Goal: Information Seeking & Learning: Understand process/instructions

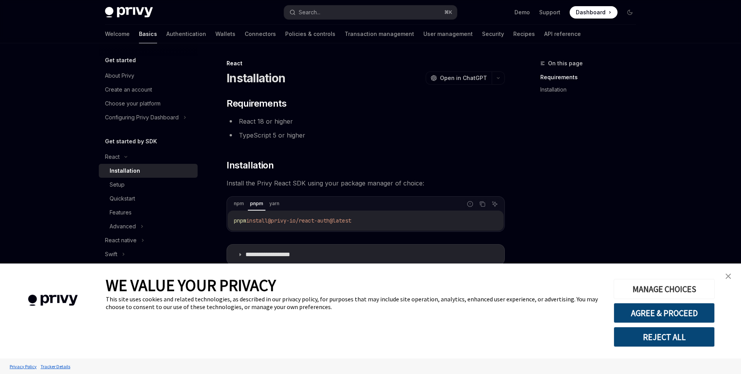
click at [690, 286] on button "MANAGE CHOICES" at bounding box center [664, 289] width 101 height 20
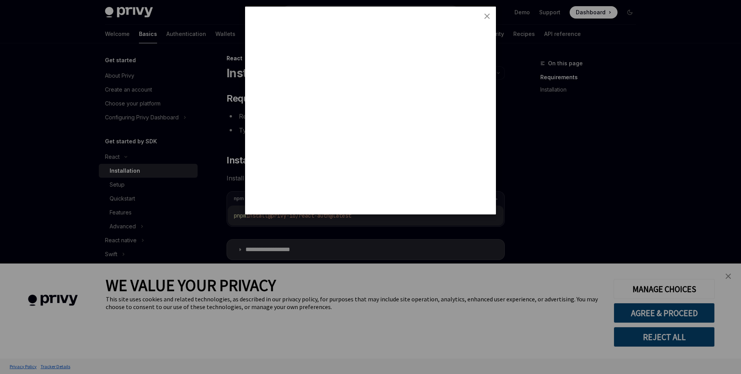
scroll to position [16, 0]
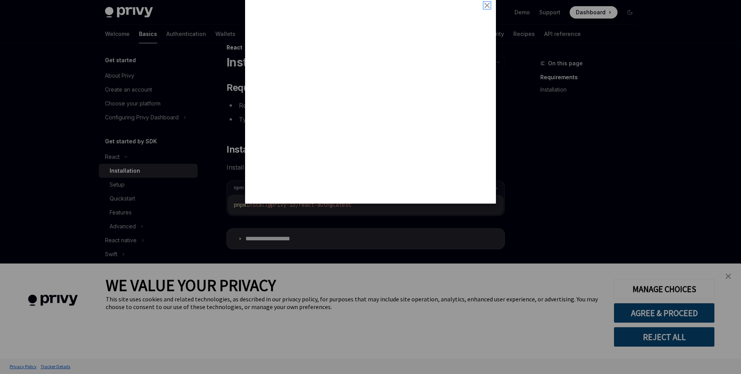
click at [487, 6] on img "close button" at bounding box center [486, 5] width 5 height 5
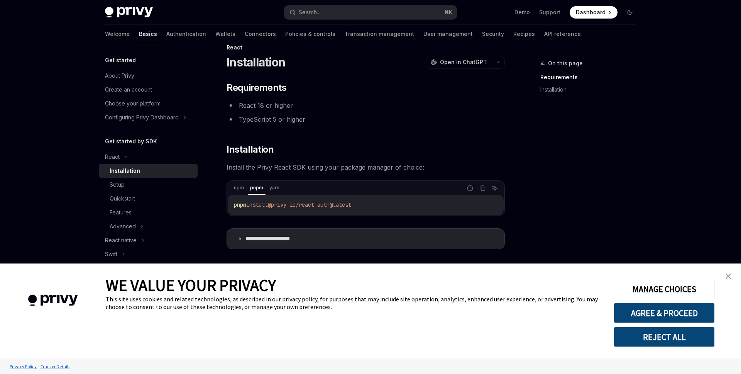
click at [730, 274] on img "close banner" at bounding box center [728, 275] width 5 height 5
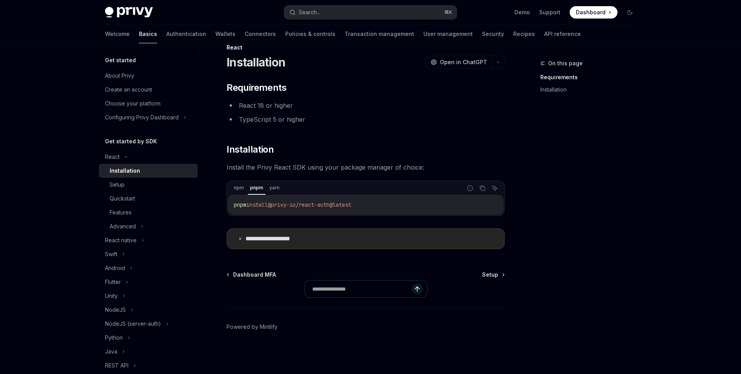
click at [238, 240] on icon at bounding box center [240, 238] width 5 height 5
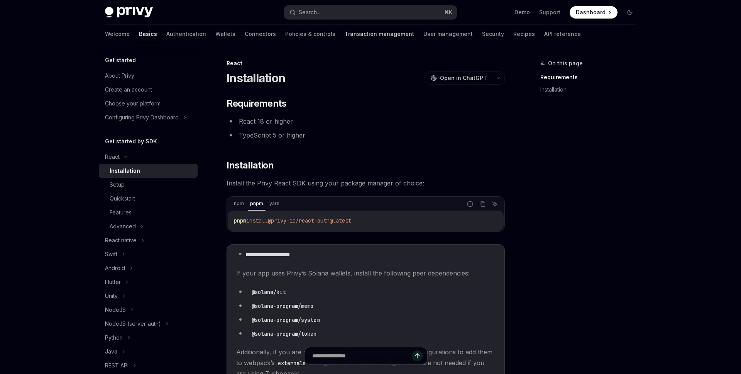
click at [345, 41] on link "Transaction management" at bounding box center [379, 34] width 69 height 19
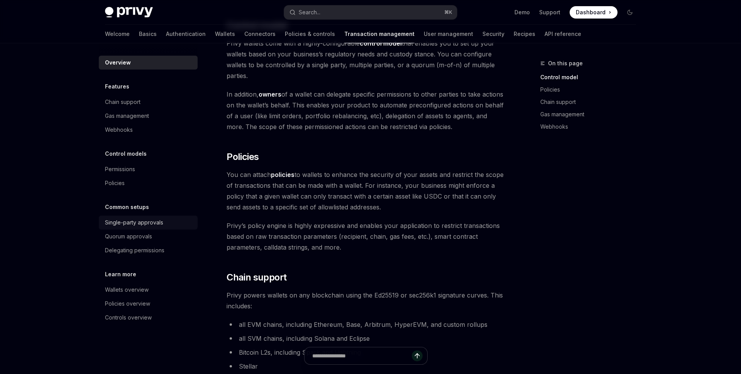
scroll to position [201, 0]
click at [482, 37] on link "Security" at bounding box center [493, 34] width 22 height 19
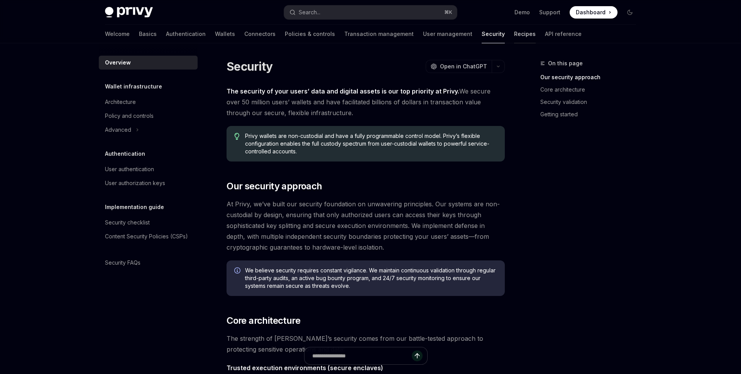
click at [514, 36] on link "Recipes" at bounding box center [525, 34] width 22 height 19
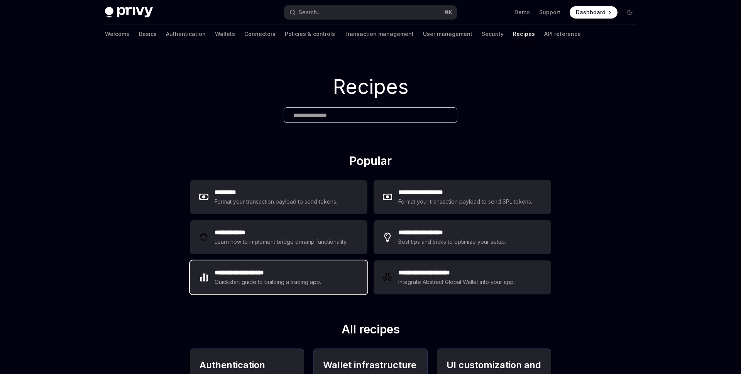
click at [261, 289] on div "**********" at bounding box center [279, 277] width 178 height 34
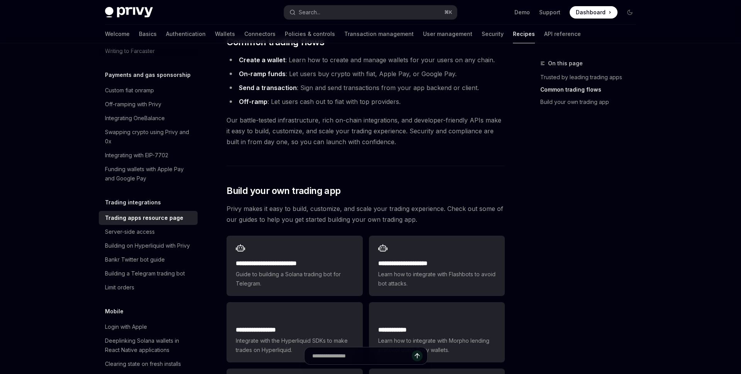
scroll to position [258, 0]
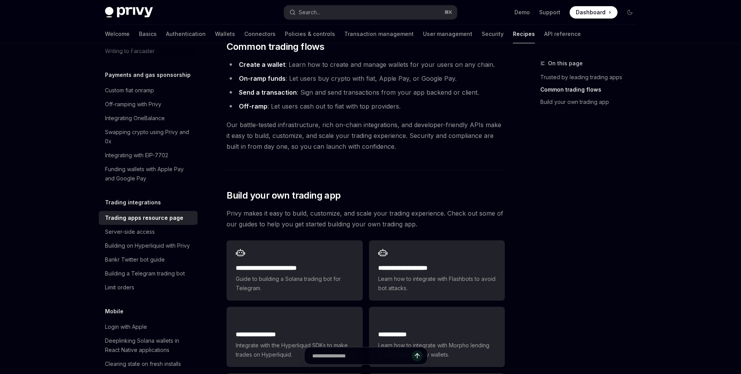
click at [285, 88] on link "Send a transaction" at bounding box center [268, 92] width 58 height 8
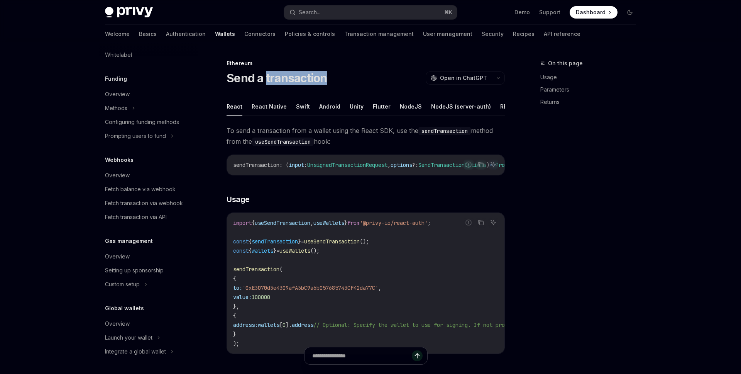
scroll to position [66, 0]
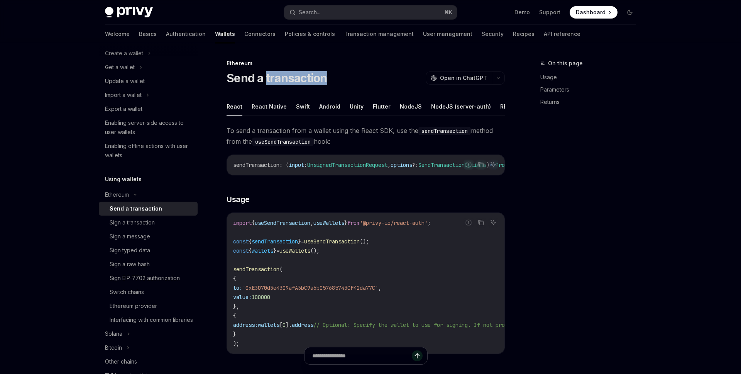
click at [285, 83] on h1 "Send a transaction" at bounding box center [277, 78] width 101 height 14
click at [291, 128] on span "To send a transaction from a wallet using the React SDK, use the sendTransactio…" at bounding box center [366, 136] width 278 height 22
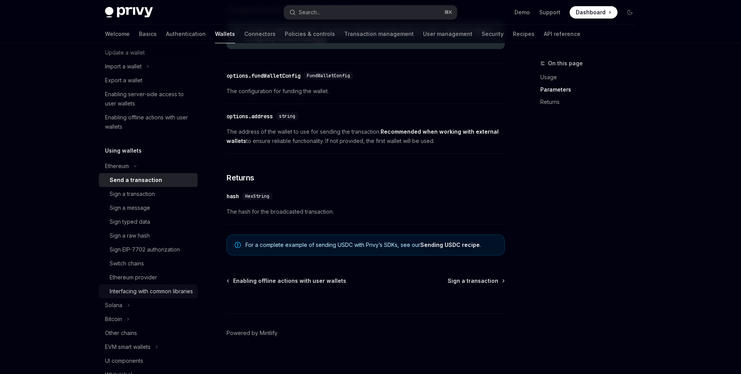
scroll to position [96, 0]
click at [133, 311] on div "Solana" at bounding box center [148, 304] width 99 height 14
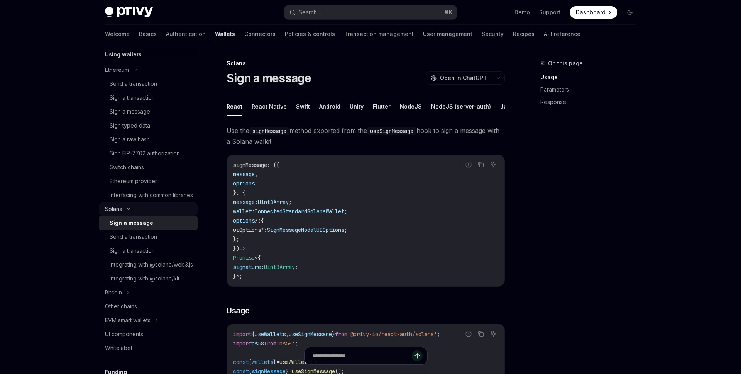
scroll to position [191, 0]
click at [135, 241] on div "Send a transaction" at bounding box center [133, 236] width 47 height 9
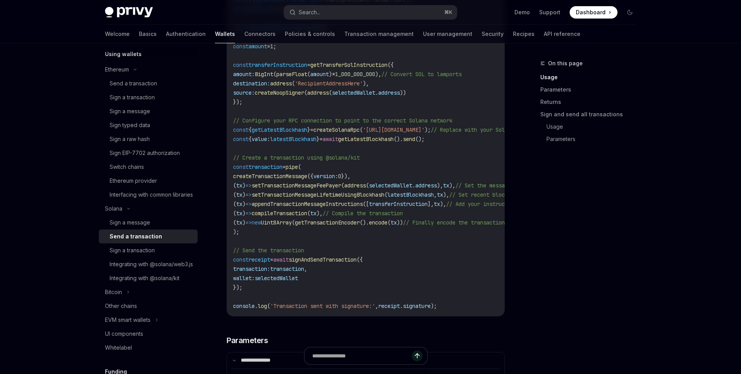
scroll to position [547, 0]
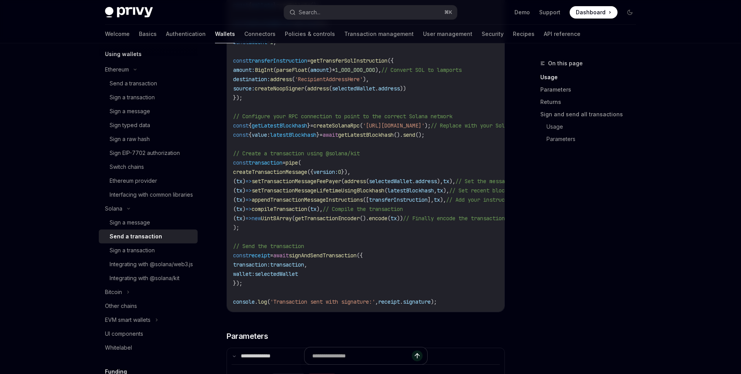
click at [304, 267] on span "transaction" at bounding box center [287, 264] width 34 height 7
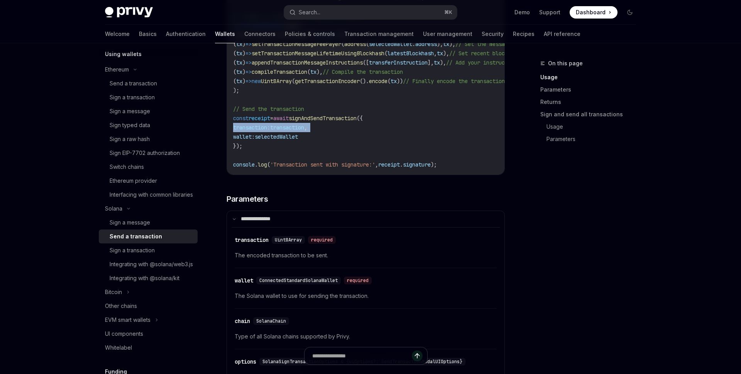
scroll to position [975, 0]
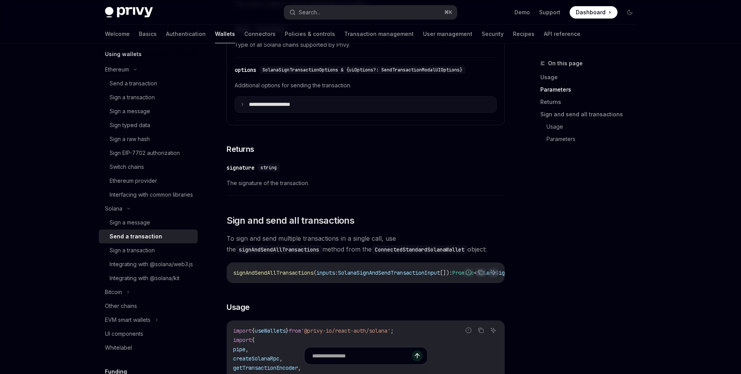
click at [291, 108] on p "**********" at bounding box center [276, 104] width 54 height 7
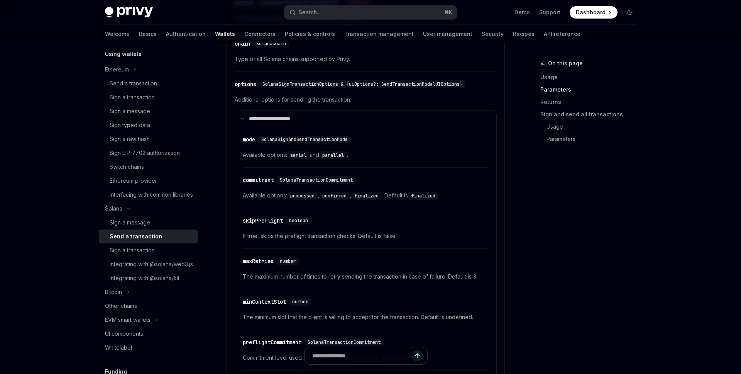
scroll to position [978, 0]
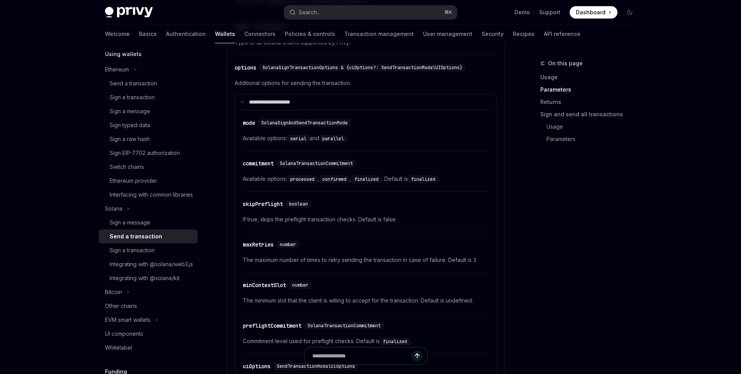
click at [287, 221] on span "If true, skips the preflight transaction checks. Default is false." at bounding box center [366, 219] width 246 height 9
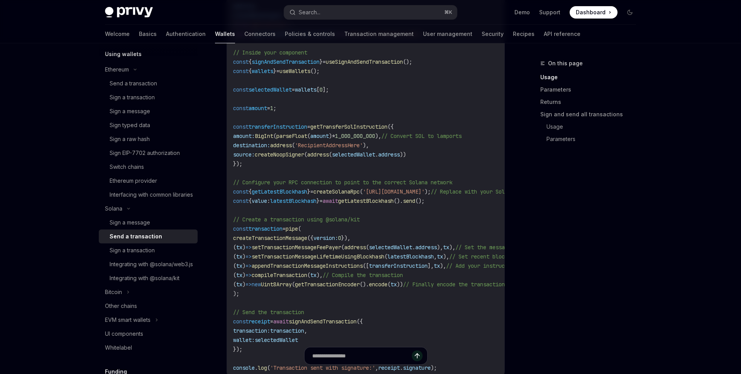
scroll to position [474, 0]
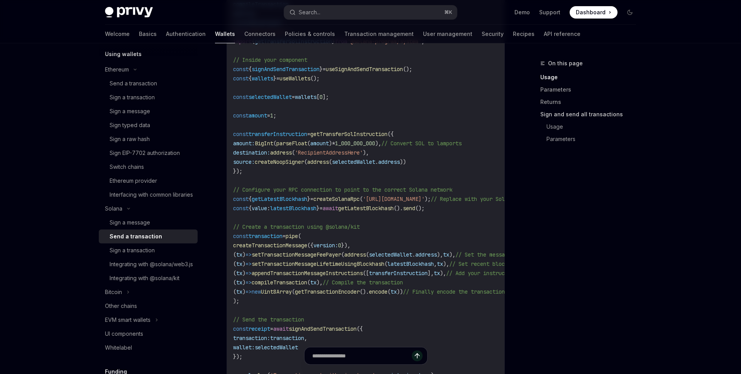
click at [544, 114] on link "Sign and send all transactions" at bounding box center [591, 114] width 102 height 12
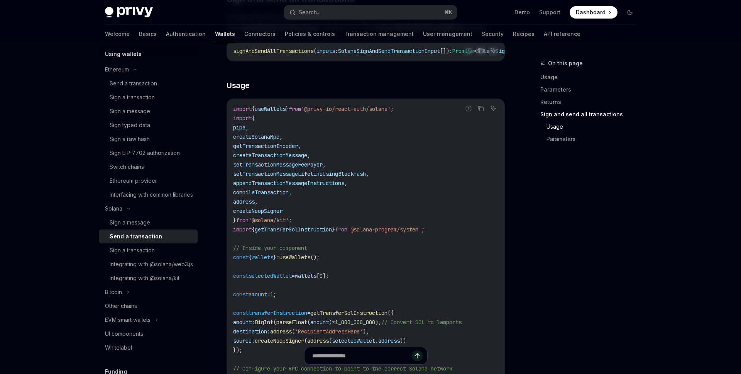
scroll to position [1526, 0]
click at [154, 255] on div "Sign a transaction" at bounding box center [132, 249] width 45 height 9
type textarea "*"
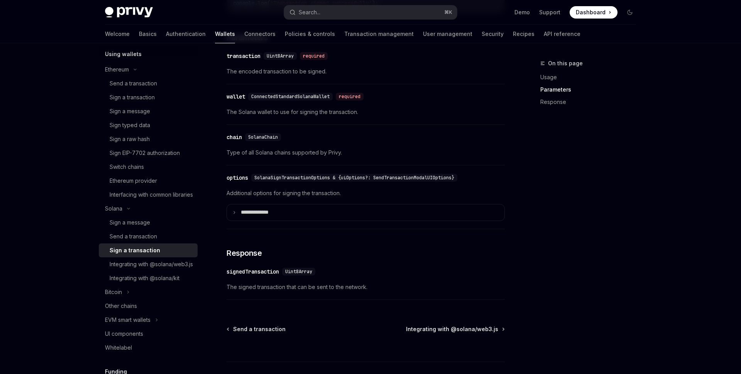
scroll to position [599, 0]
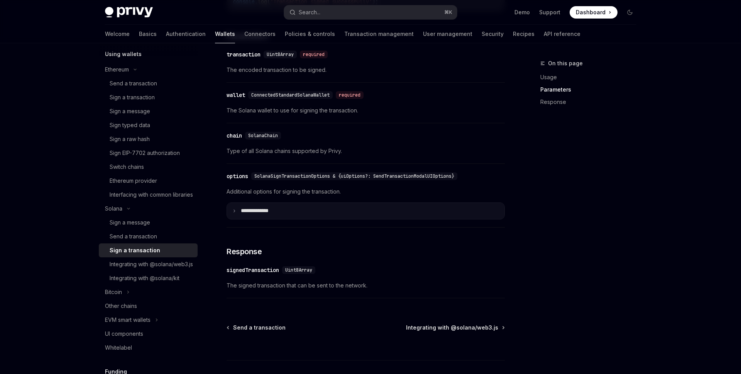
click at [266, 214] on p "**** *********" at bounding box center [261, 210] width 40 height 7
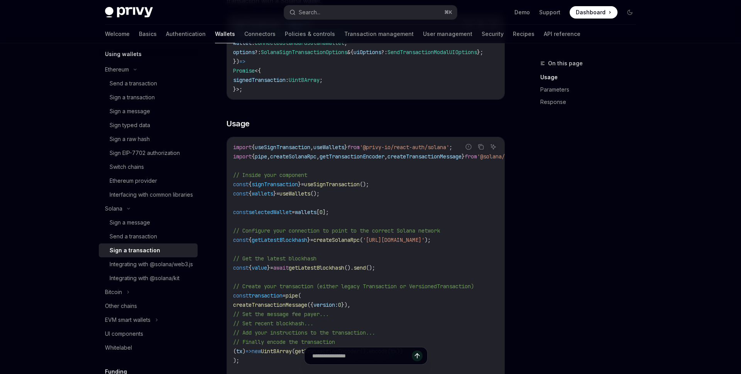
scroll to position [173, 0]
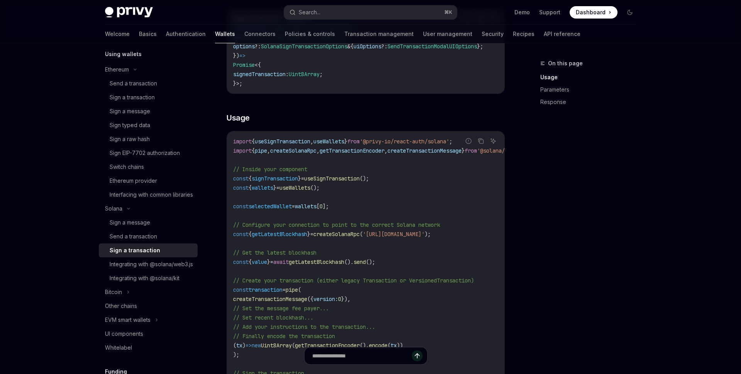
click at [290, 182] on span "signTransaction" at bounding box center [275, 178] width 46 height 7
copy span "signTransaction"
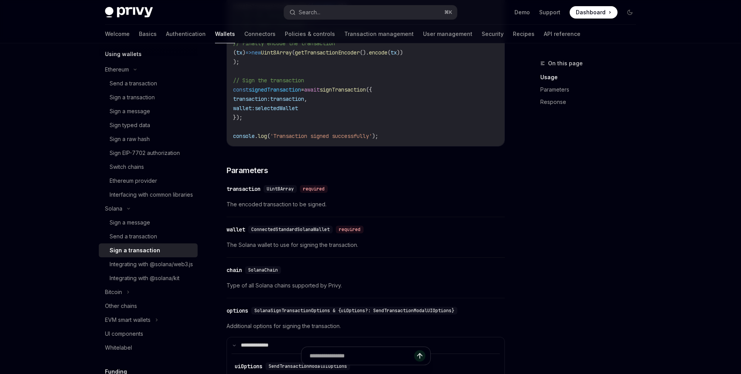
scroll to position [519, 0]
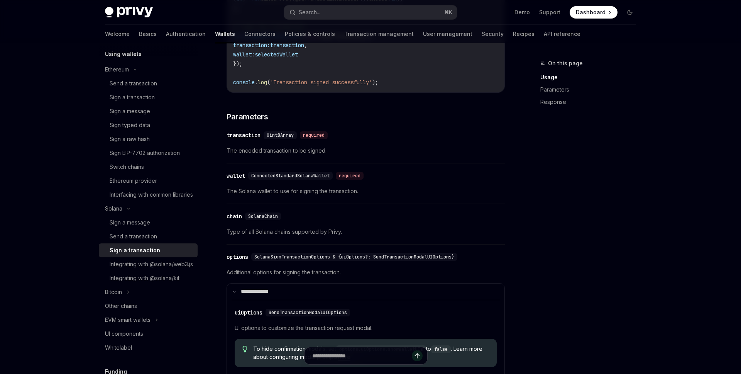
click at [298, 260] on span "SolanaSignTransactionOptions & {uiOptions?: SendTransactionModalUIOptions}" at bounding box center [354, 257] width 200 height 6
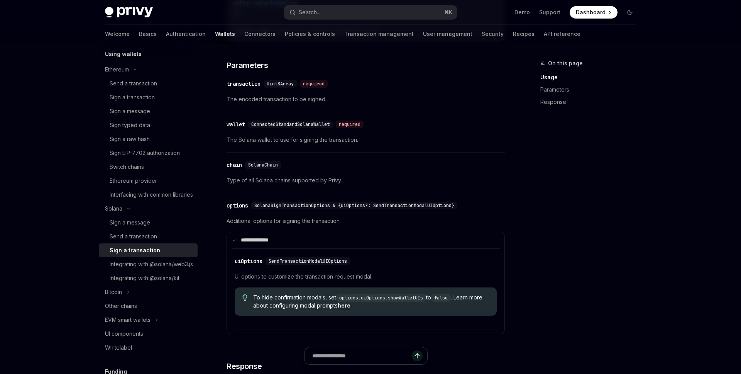
click at [314, 218] on div "​ options SolanaSignTransactionOptions & {uiOptions?: SendTransactionModalUIOpt…" at bounding box center [366, 269] width 278 height 145
click at [311, 208] on span "SolanaSignTransactionOptions & {uiOptions?: SendTransactionModalUIOptions}" at bounding box center [354, 205] width 200 height 6
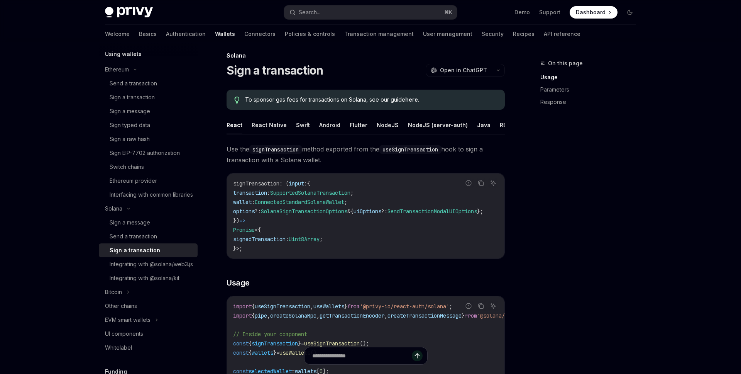
scroll to position [8, 0]
click at [380, 12] on button "Search... ⌘ K" at bounding box center [370, 12] width 173 height 14
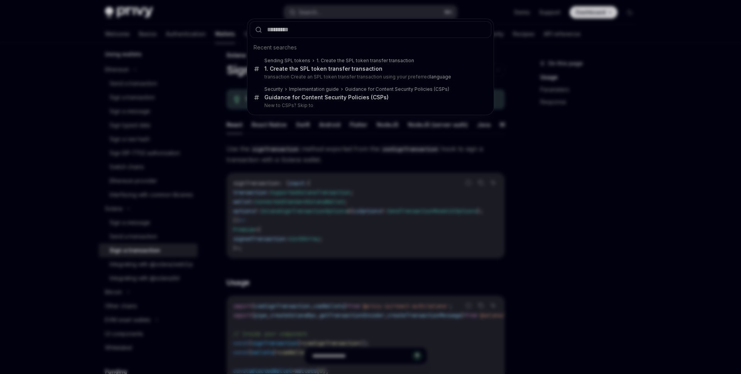
type input "**********"
click at [414, 184] on div "Recent searches Sending SPL tokens 1. Create the SPL token transfer transaction…" at bounding box center [370, 187] width 741 height 374
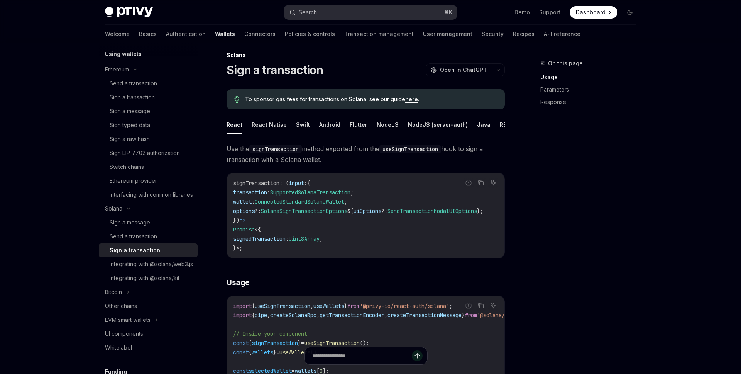
click at [406, 15] on button "Search... ⌘ K" at bounding box center [370, 12] width 173 height 14
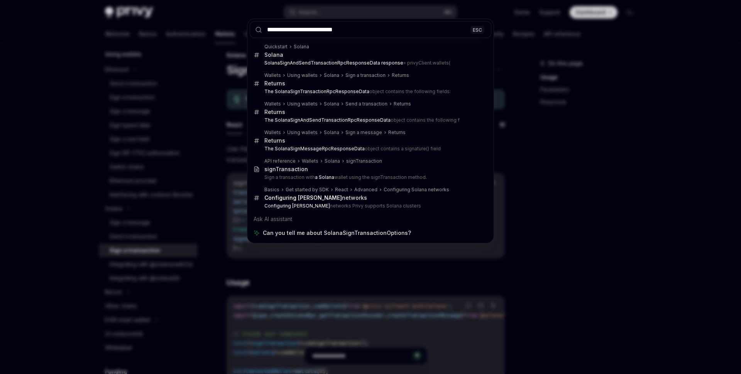
type input "**********"
click at [598, 210] on div "**********" at bounding box center [370, 187] width 741 height 374
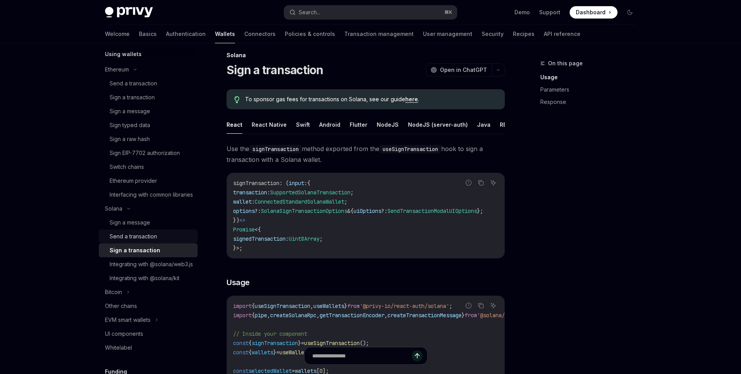
click at [135, 241] on div "Send a transaction" at bounding box center [133, 236] width 47 height 9
click at [145, 241] on div "Send a transaction" at bounding box center [133, 236] width 47 height 9
click at [158, 241] on div "Send a transaction" at bounding box center [151, 236] width 83 height 9
click at [168, 269] on div "Integrating with @solana/web3.js" at bounding box center [151, 263] width 83 height 9
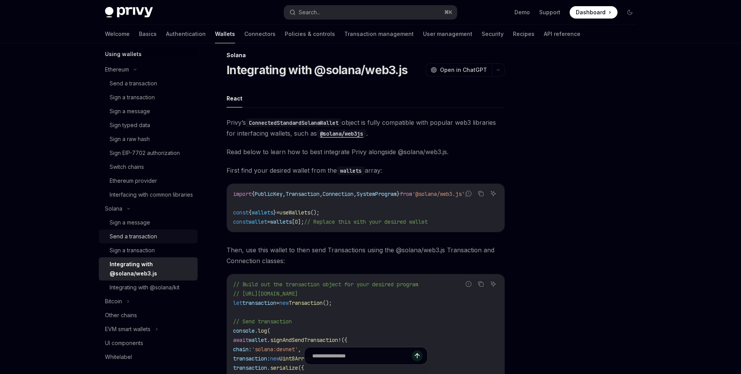
click at [164, 241] on div "Send a transaction" at bounding box center [151, 236] width 83 height 9
click at [152, 241] on div "Send a transaction" at bounding box center [133, 236] width 47 height 9
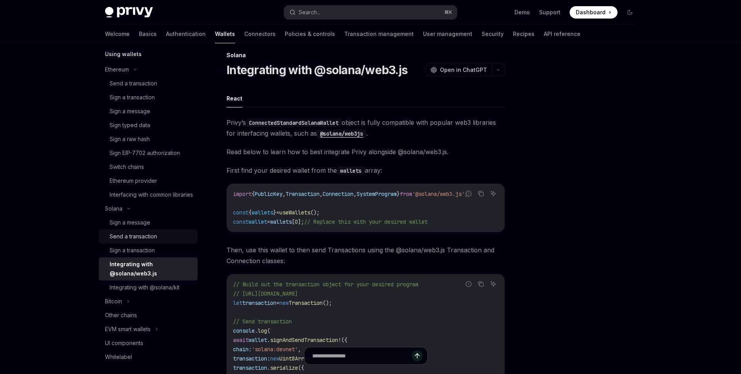
click at [152, 241] on div "Send a transaction" at bounding box center [133, 236] width 47 height 9
click at [151, 241] on div "Send a transaction" at bounding box center [133, 236] width 47 height 9
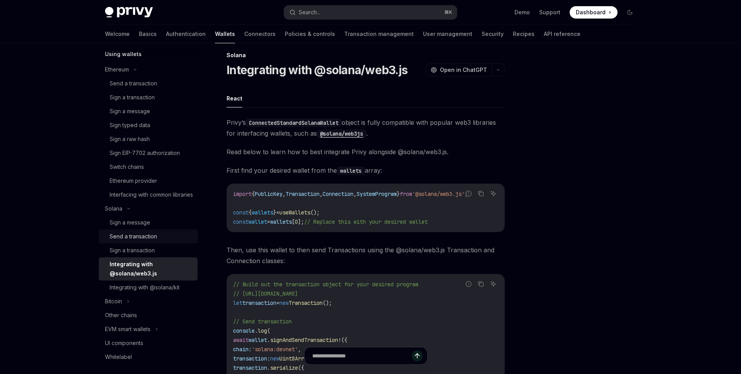
click at [151, 241] on div "Send a transaction" at bounding box center [133, 236] width 47 height 9
click at [152, 255] on div "Sign a transaction" at bounding box center [132, 249] width 45 height 9
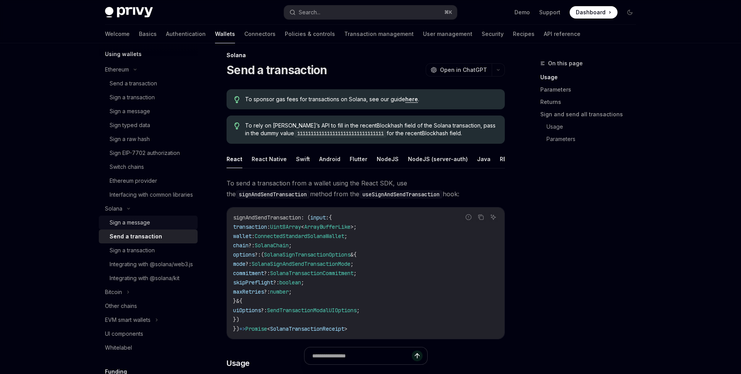
click at [155, 227] on div "Sign a message" at bounding box center [151, 222] width 83 height 9
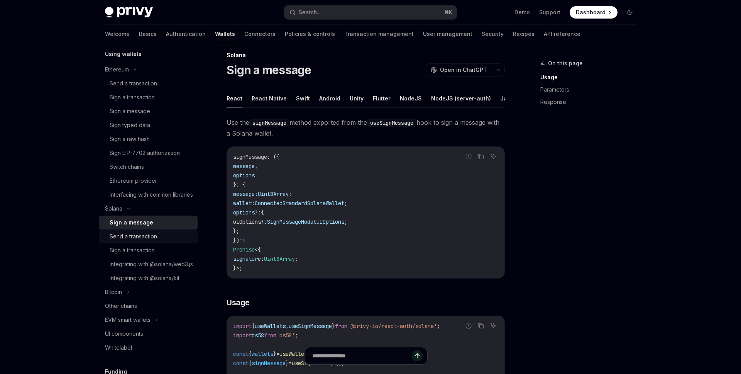
click at [155, 241] on div "Send a transaction" at bounding box center [133, 236] width 47 height 9
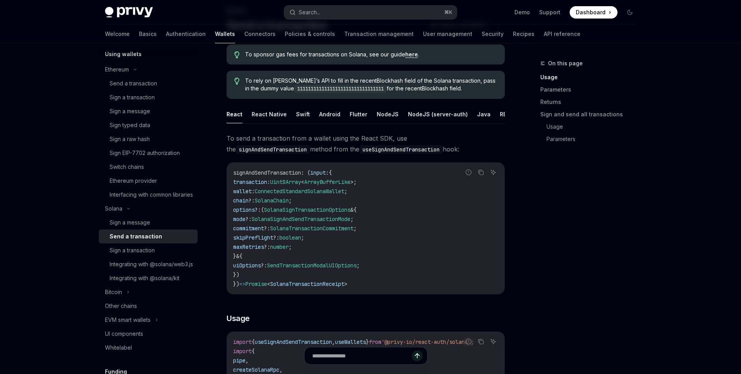
scroll to position [54, 0]
click at [316, 212] on code "signAndSendTransaction : ( input : { transaction : Uint8Array < ArrayBufferLike…" at bounding box center [365, 227] width 265 height 120
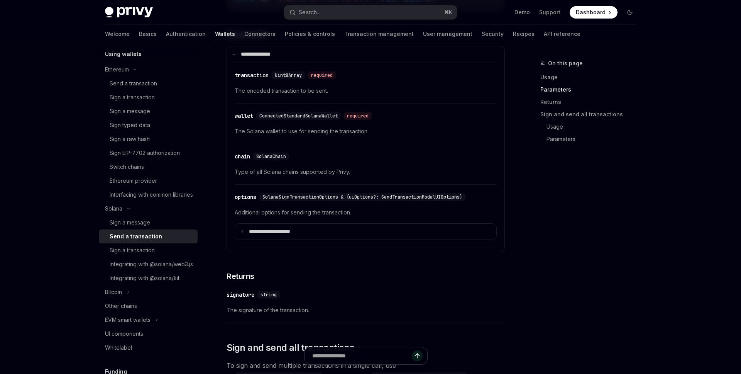
scroll to position [849, 0]
click at [312, 233] on summary "**********" at bounding box center [365, 230] width 261 height 16
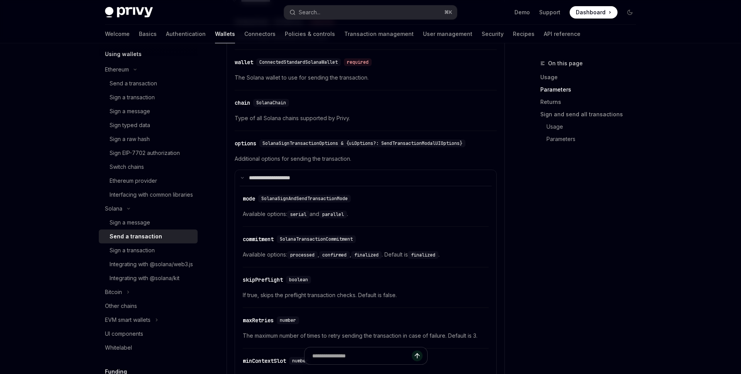
scroll to position [903, 0]
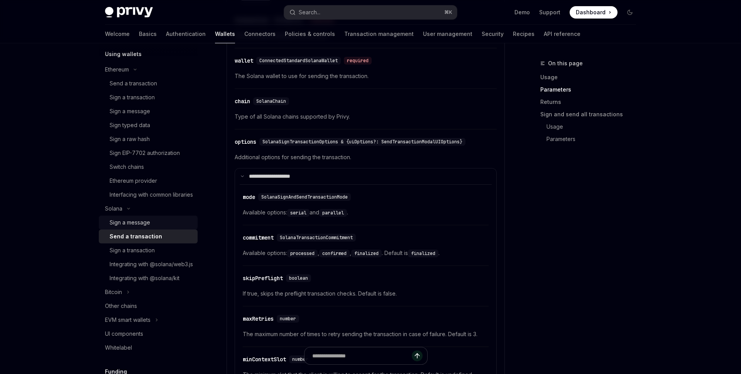
click at [156, 227] on div "Sign a message" at bounding box center [151, 222] width 83 height 9
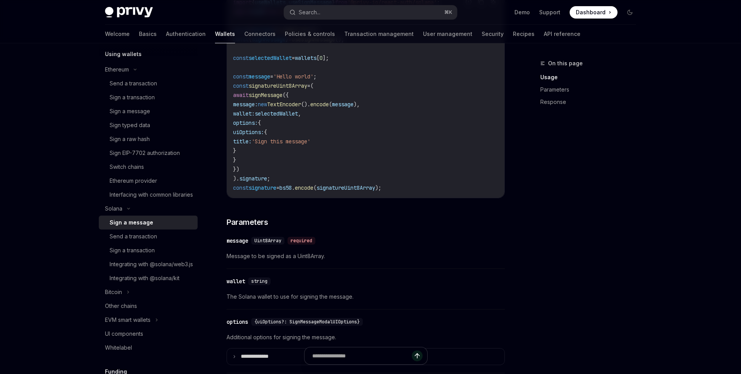
scroll to position [359, 0]
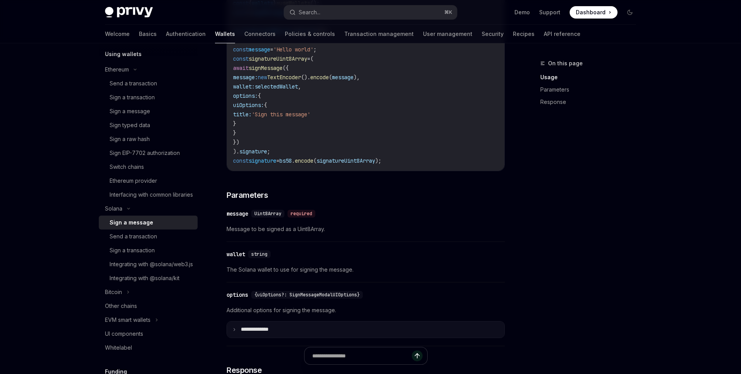
click at [273, 333] on summary "**** *********" at bounding box center [365, 329] width 277 height 16
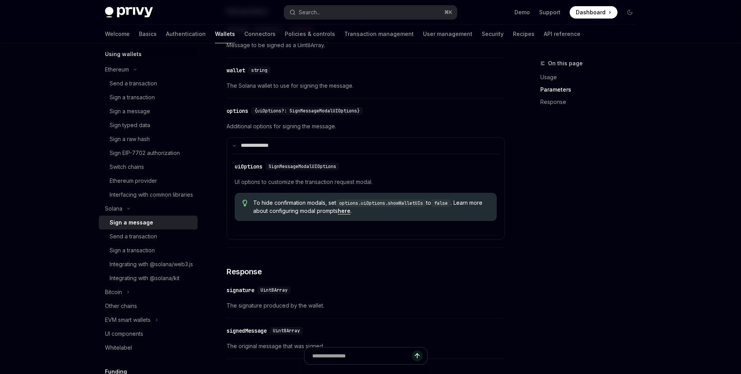
scroll to position [563, 0]
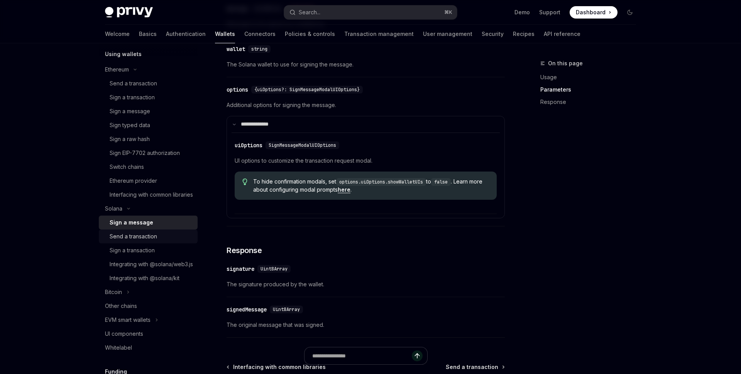
click at [152, 241] on div "Send a transaction" at bounding box center [133, 236] width 47 height 9
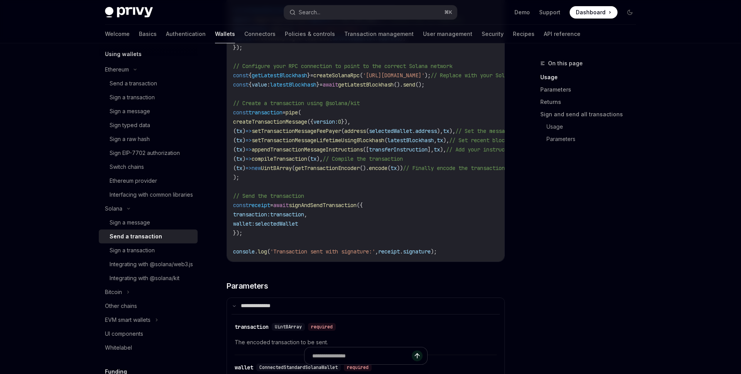
scroll to position [860, 0]
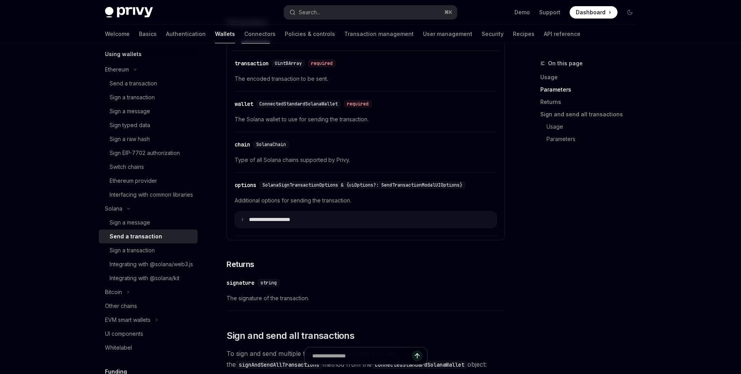
click at [252, 218] on summary "**********" at bounding box center [365, 219] width 261 height 16
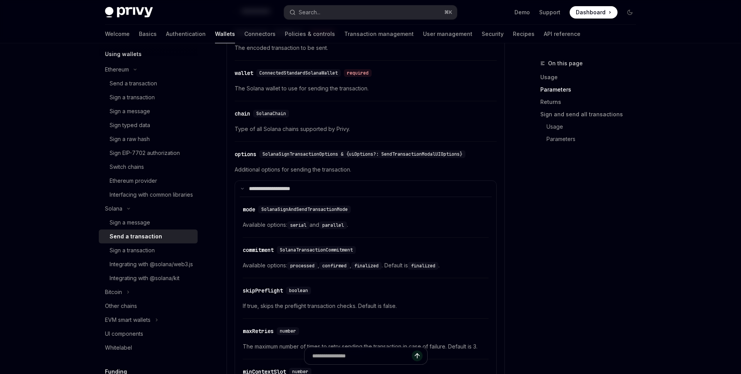
scroll to position [892, 0]
click at [149, 255] on div "Sign a transaction" at bounding box center [132, 249] width 45 height 9
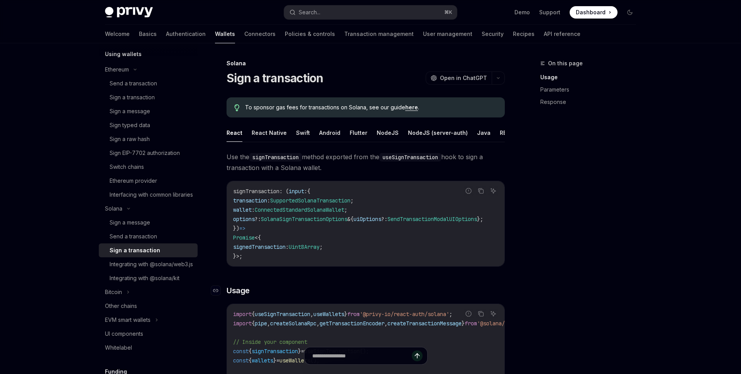
click at [248, 296] on span "Usage" at bounding box center [238, 290] width 23 height 11
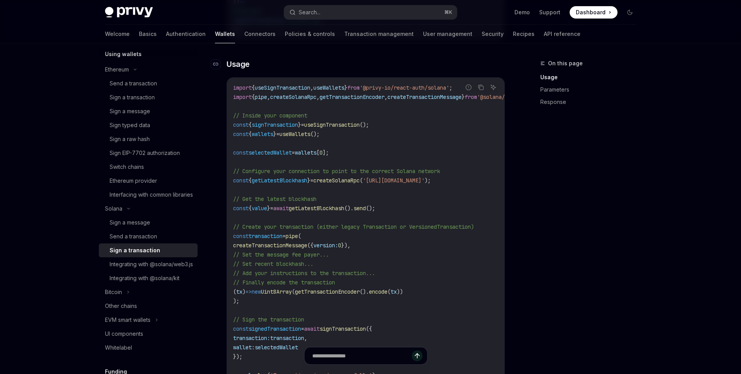
scroll to position [229, 0]
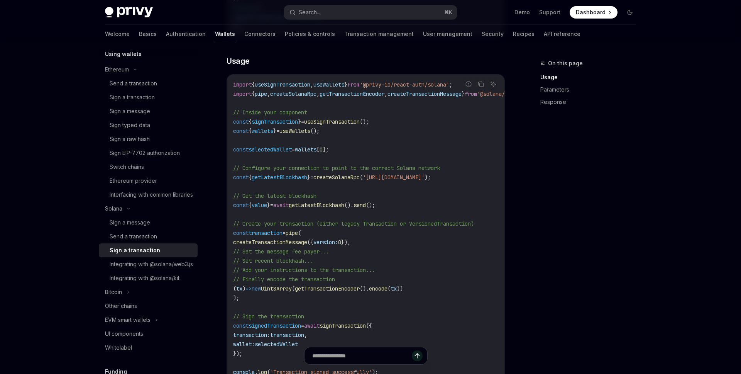
click at [556, 228] on div "On this page Usage Parameters Response" at bounding box center [583, 216] width 117 height 315
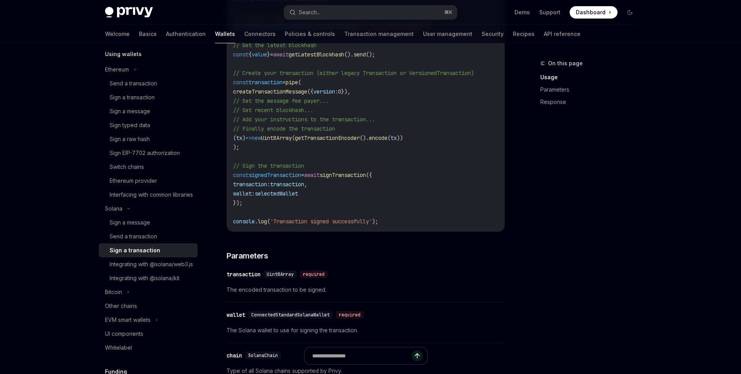
scroll to position [562, 0]
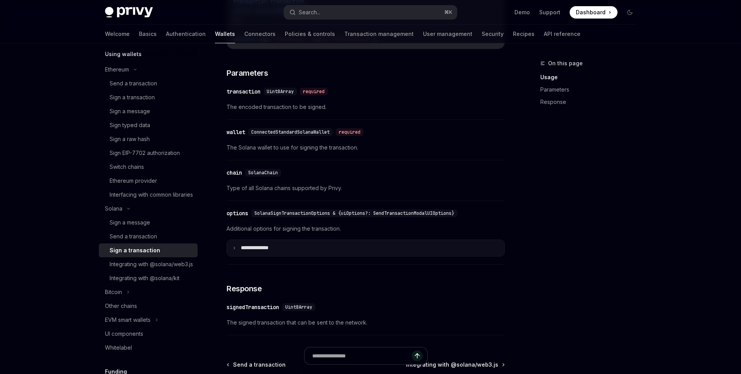
click at [240, 256] on summary "**** *********" at bounding box center [365, 248] width 277 height 16
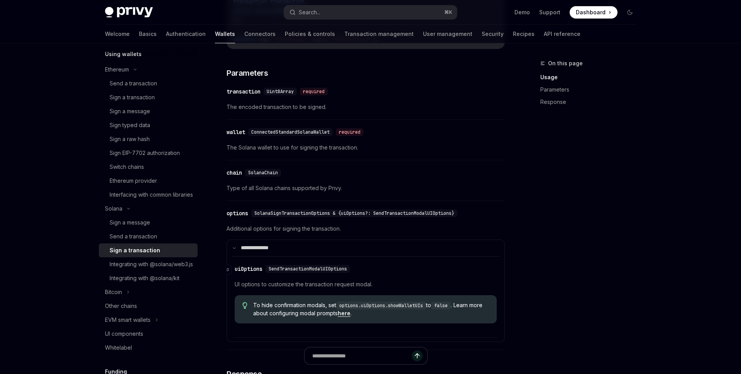
click at [334, 272] on span "SendTransactionModalUIOptions" at bounding box center [308, 269] width 78 height 6
click at [379, 323] on div "To hide confirmation modals, set options.uiOptions.showWalletUIs to false . Lea…" at bounding box center [366, 309] width 262 height 28
click at [350, 316] on link "here" at bounding box center [344, 313] width 13 height 7
type textarea "*"
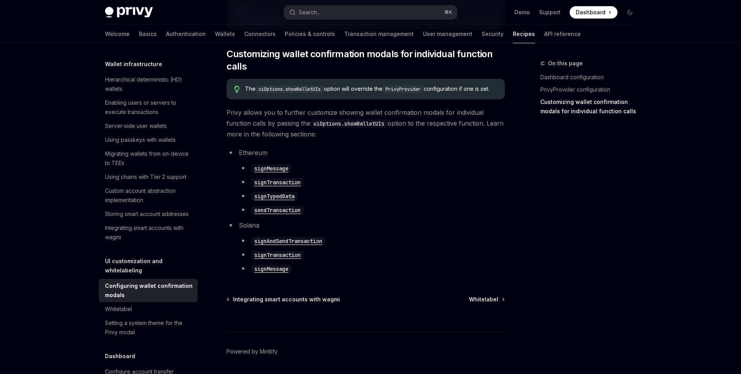
scroll to position [440, 0]
